Goal: Task Accomplishment & Management: Manage account settings

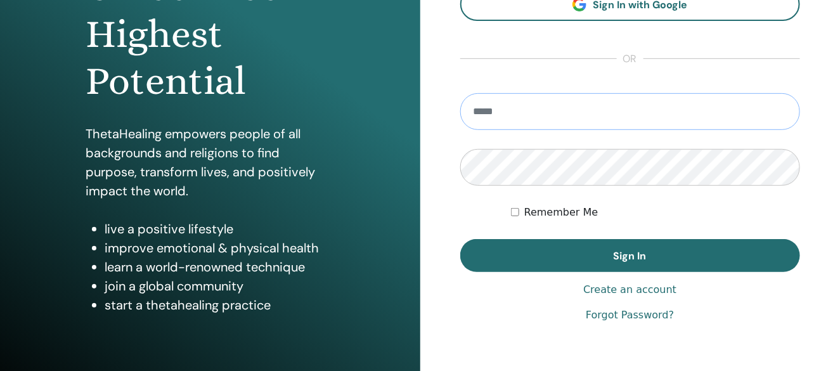
scroll to position [190, 0]
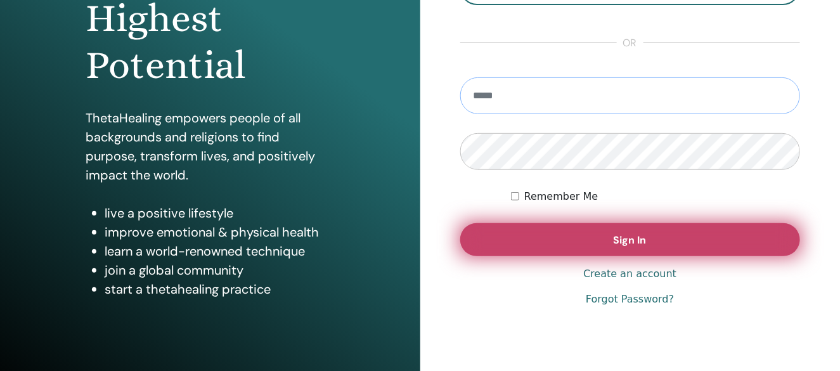
type input "**********"
click at [602, 242] on button "Sign In" at bounding box center [630, 239] width 340 height 33
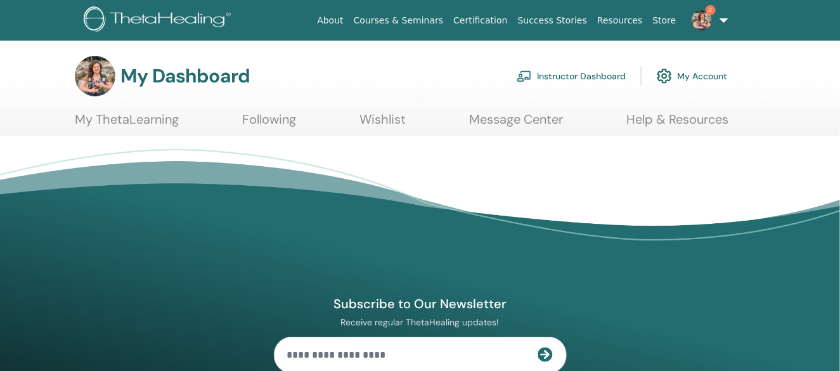
click at [695, 11] on link "2" at bounding box center [707, 20] width 52 height 41
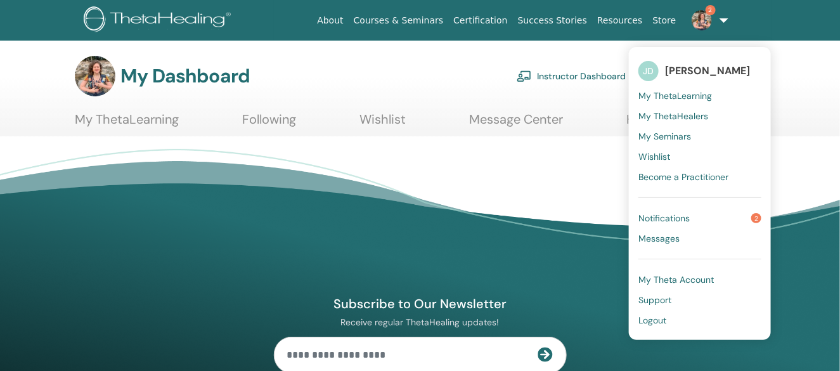
click at [669, 209] on link "Notifications 2" at bounding box center [699, 218] width 123 height 20
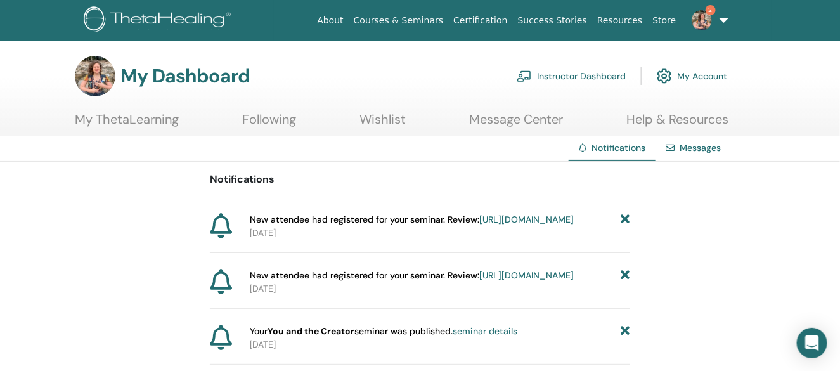
click at [479, 225] on link "[URL][DOMAIN_NAME]" at bounding box center [526, 219] width 94 height 11
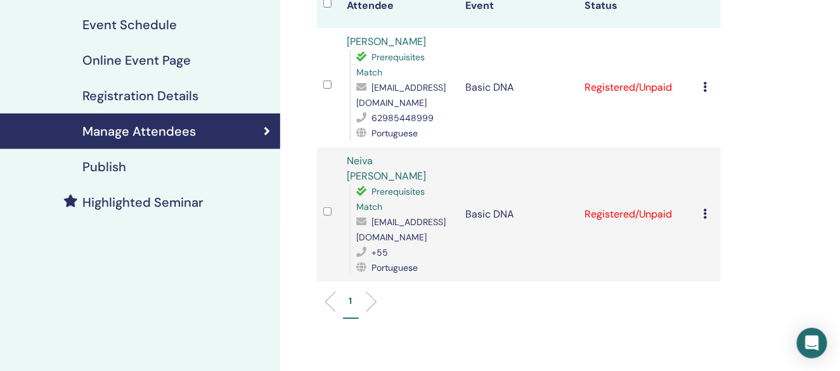
scroll to position [190, 0]
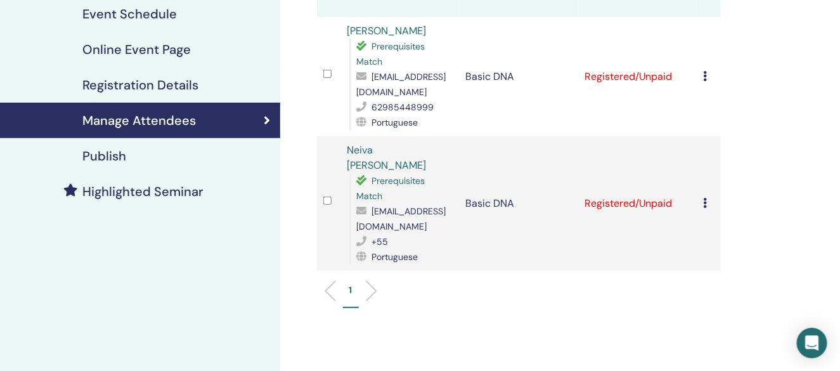
click at [704, 198] on icon at bounding box center [705, 203] width 4 height 10
